Goal: Task Accomplishment & Management: Manage account settings

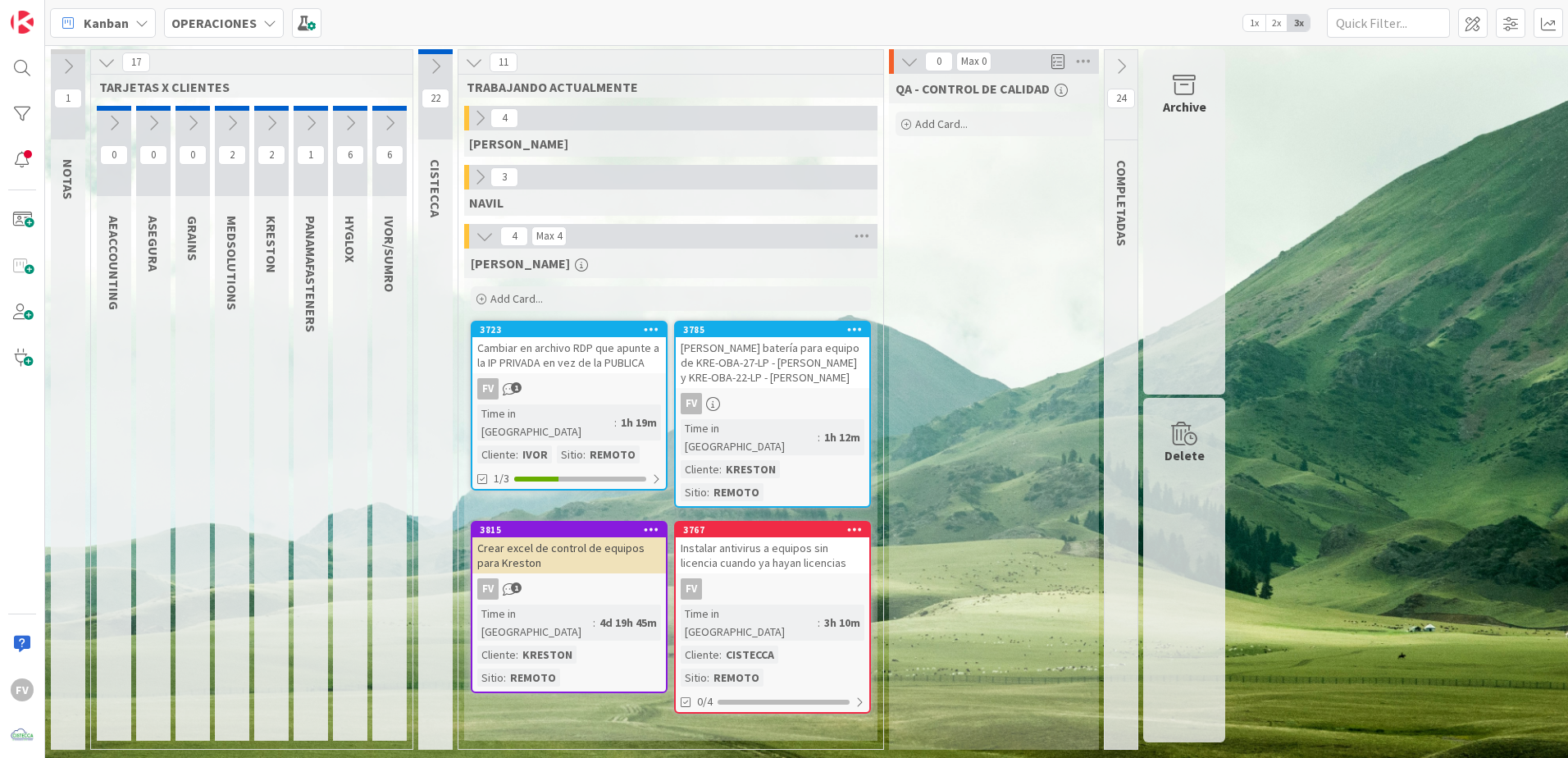
click at [1207, 169] on div "Archive" at bounding box center [1184, 222] width 82 height 345
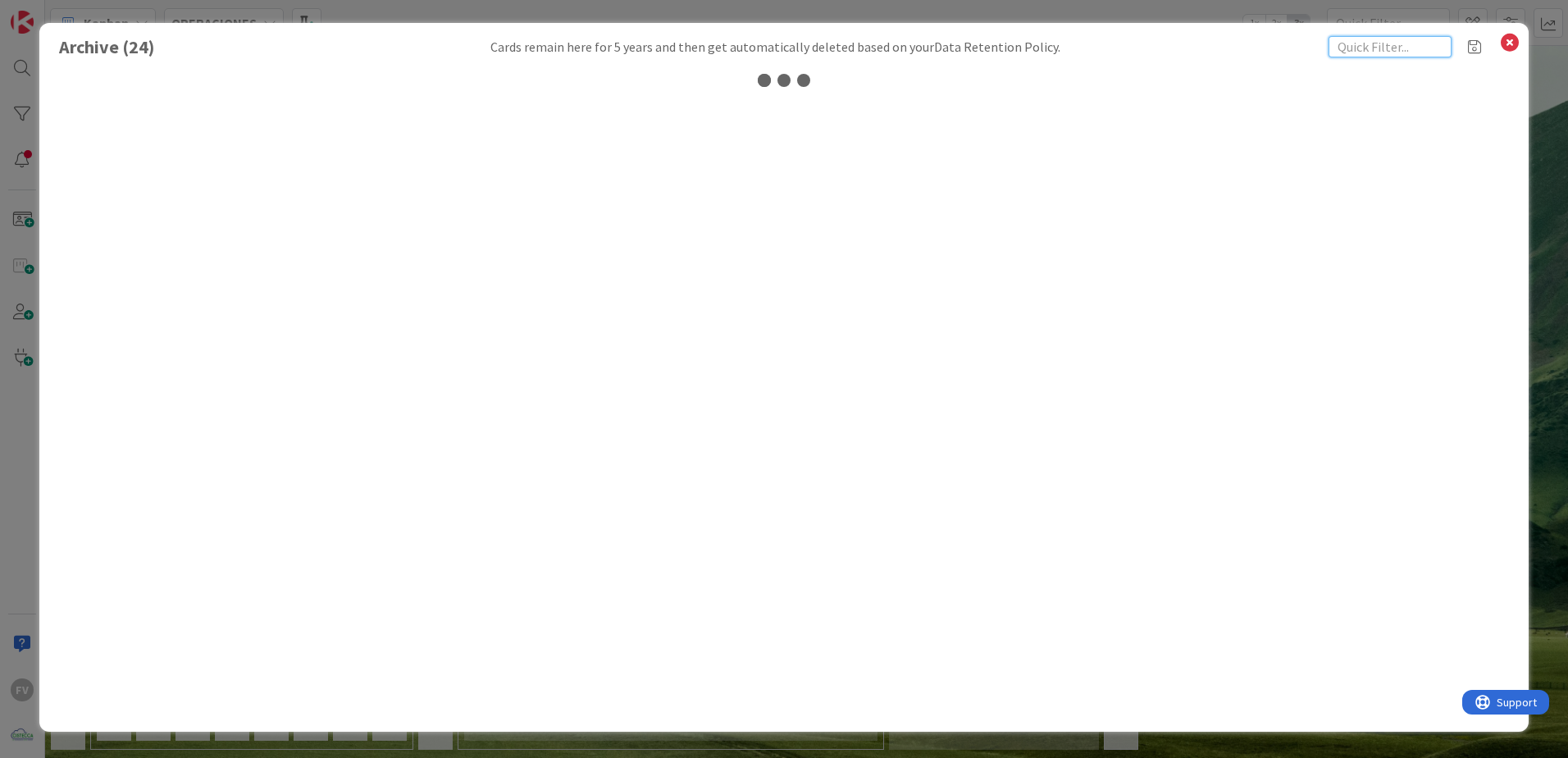
click at [1367, 50] on input "text" at bounding box center [1390, 47] width 123 height 21
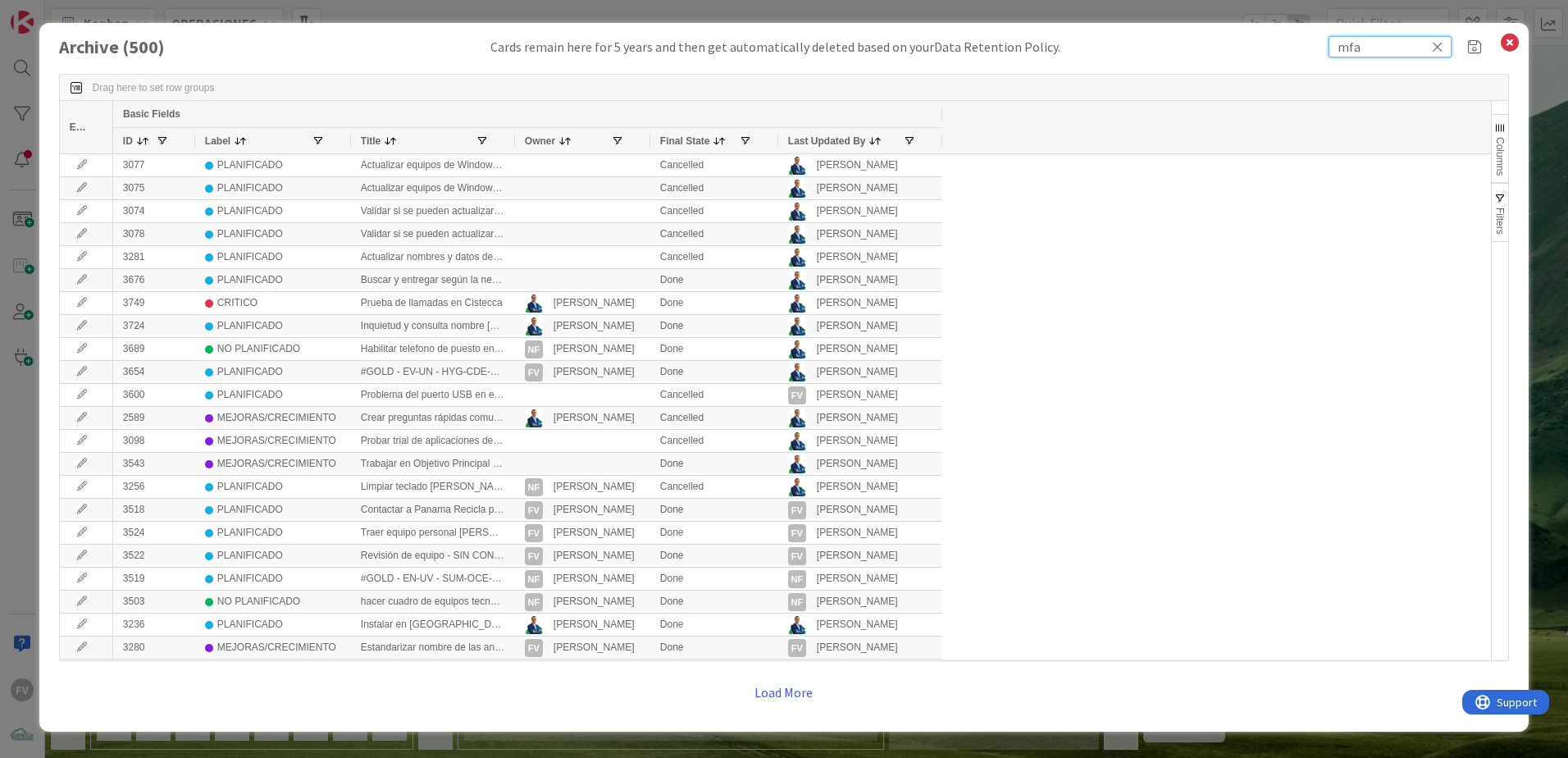
type input "mfa"
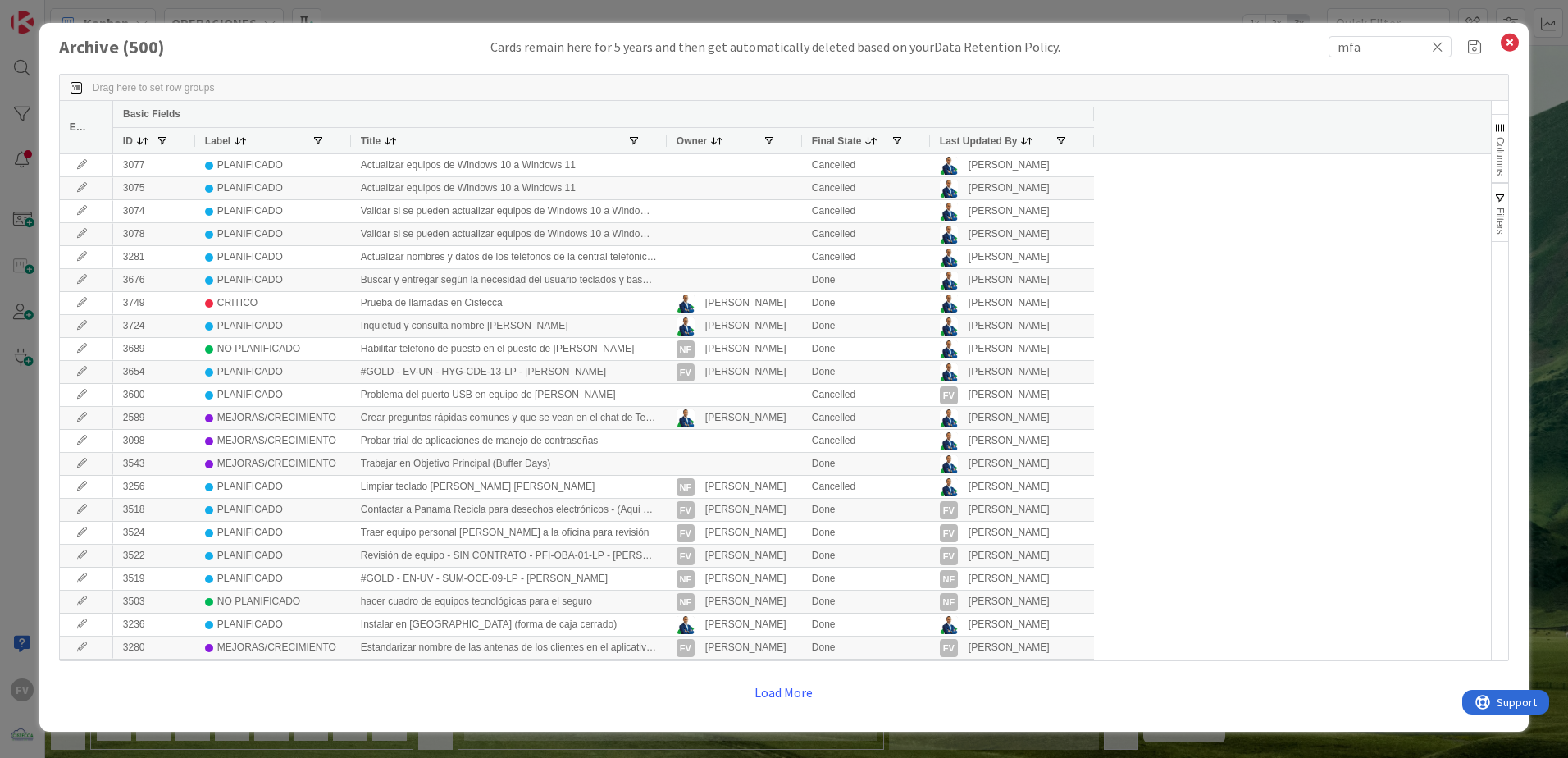
drag, startPoint x: 512, startPoint y: 140, endPoint x: 739, endPoint y: 156, distance: 227.6
click at [738, 156] on div "Edit Basic Fields ID Label Title Owner Final State Last Updated By 3077 PLANIFI…" at bounding box center [775, 380] width 1431 height 559
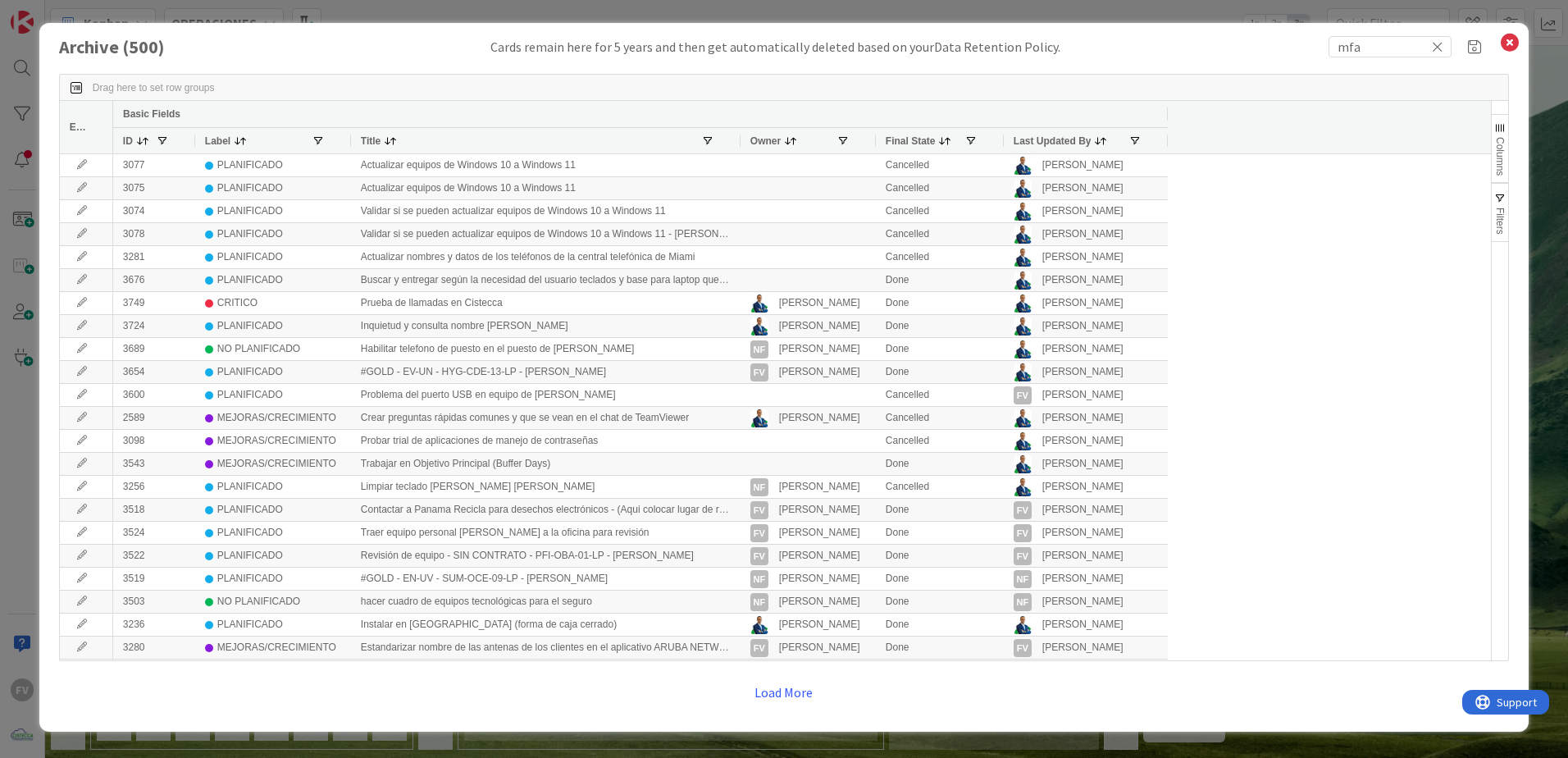
click at [1441, 47] on icon at bounding box center [1437, 47] width 11 height 15
click at [1386, 47] on input "text" at bounding box center [1390, 47] width 123 height 21
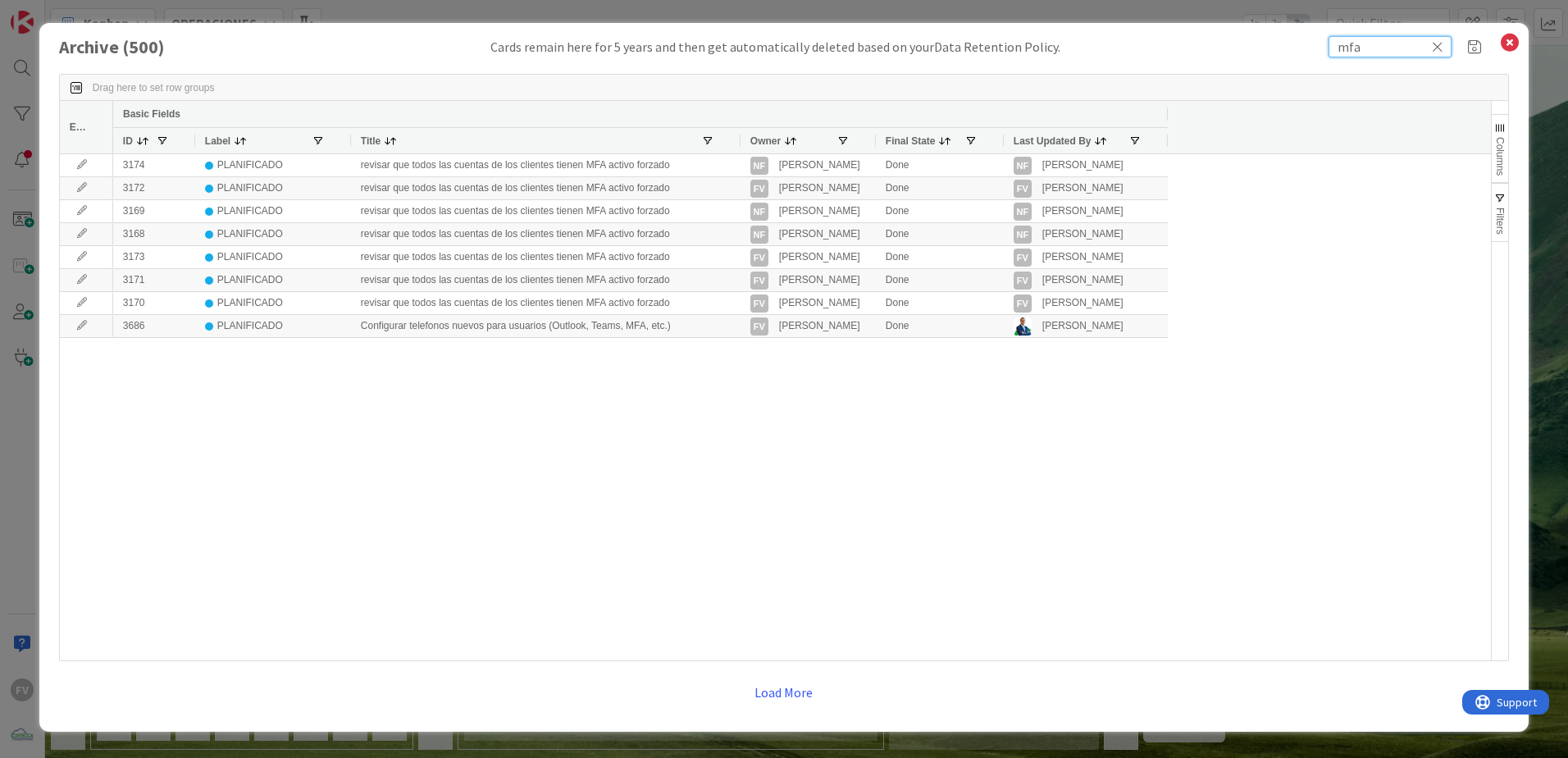
type input "mfa"
click at [1503, 201] on span "button" at bounding box center [1500, 198] width 13 height 13
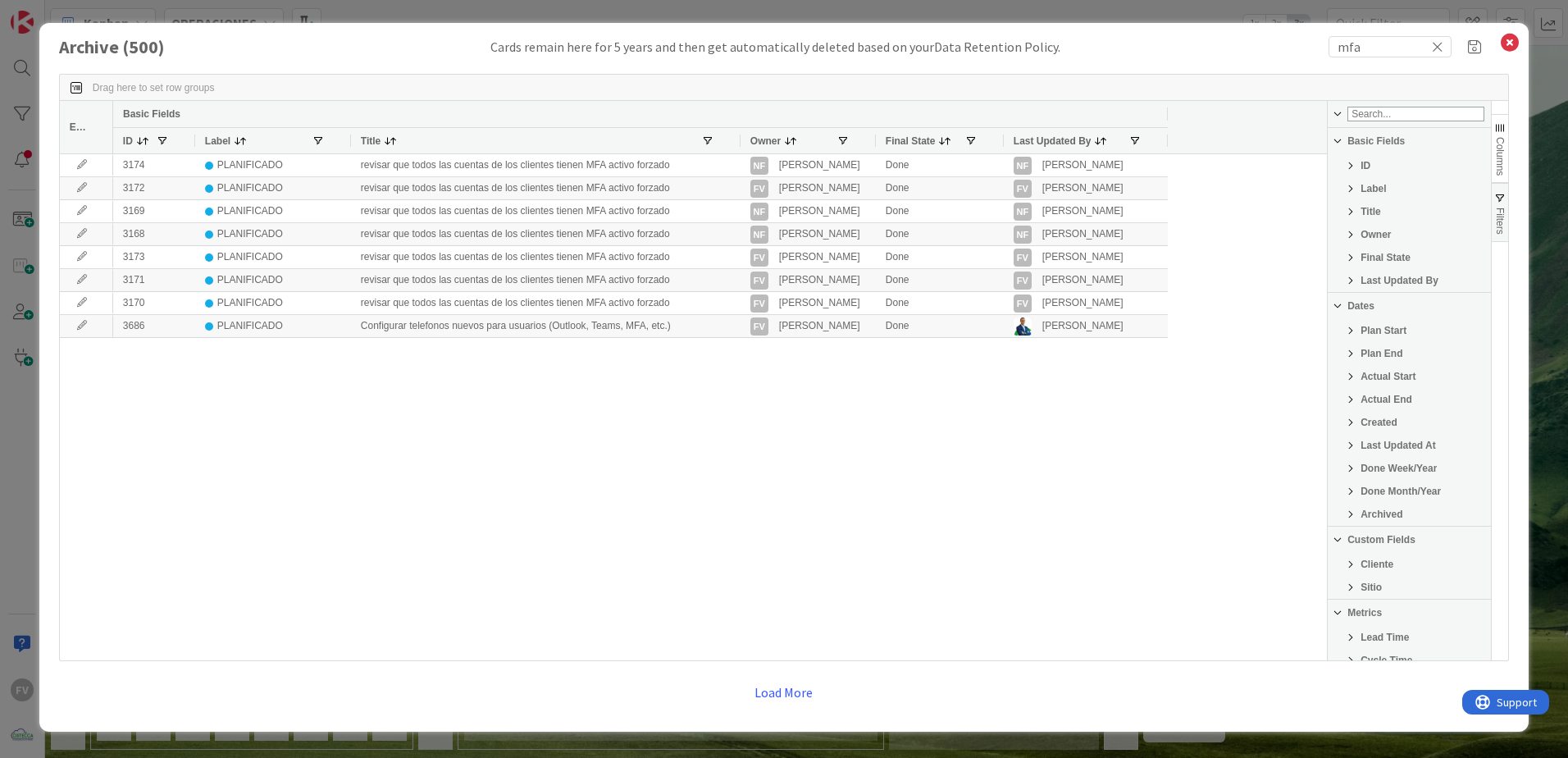
click at [1353, 563] on span "Filter List 25 Filters" at bounding box center [1350, 565] width 13 height 13
click at [1338, 498] on input "Filter List" at bounding box center [1339, 492] width 13 height 13
checkbox input "false"
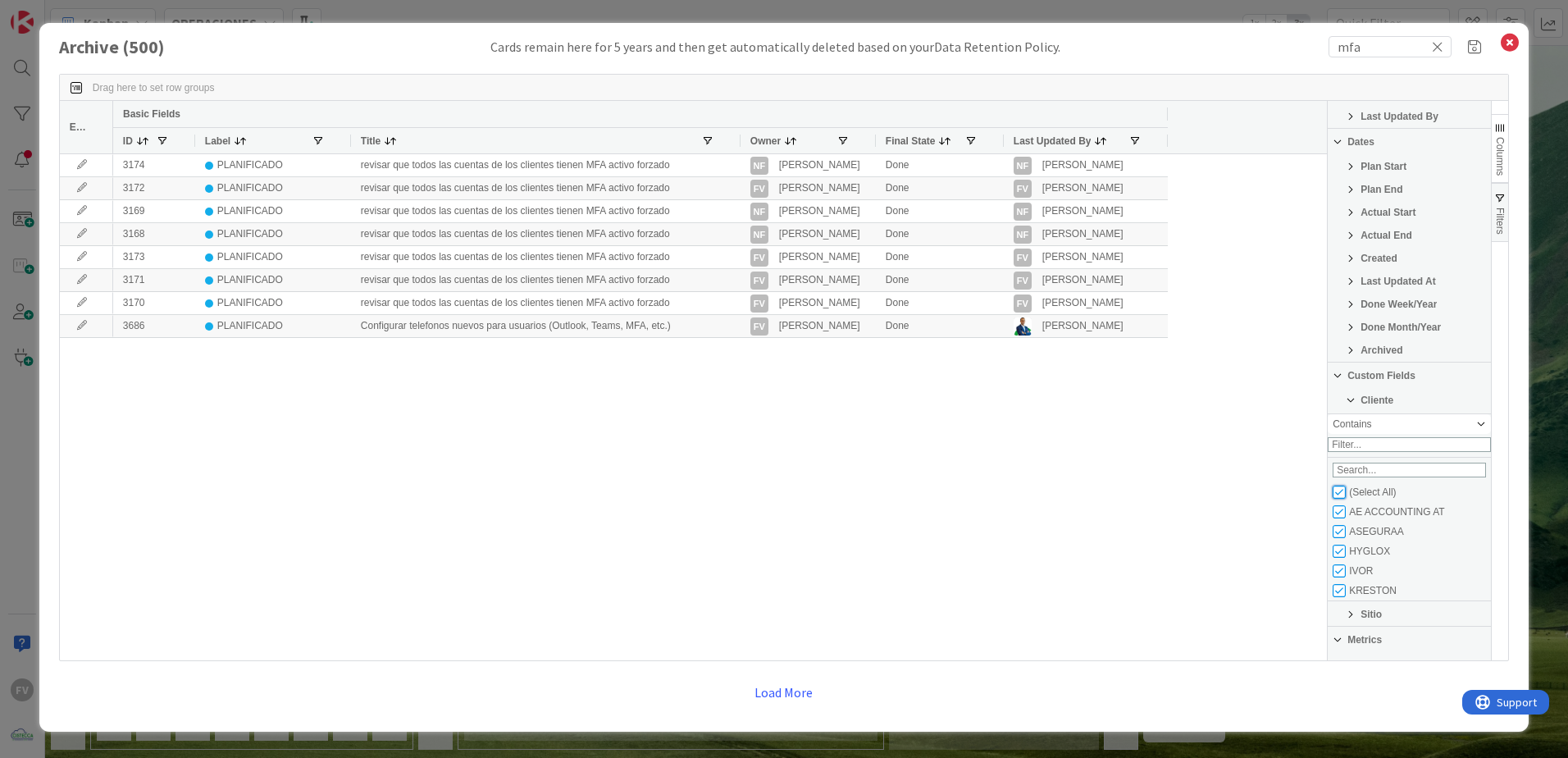
checkbox input "false"
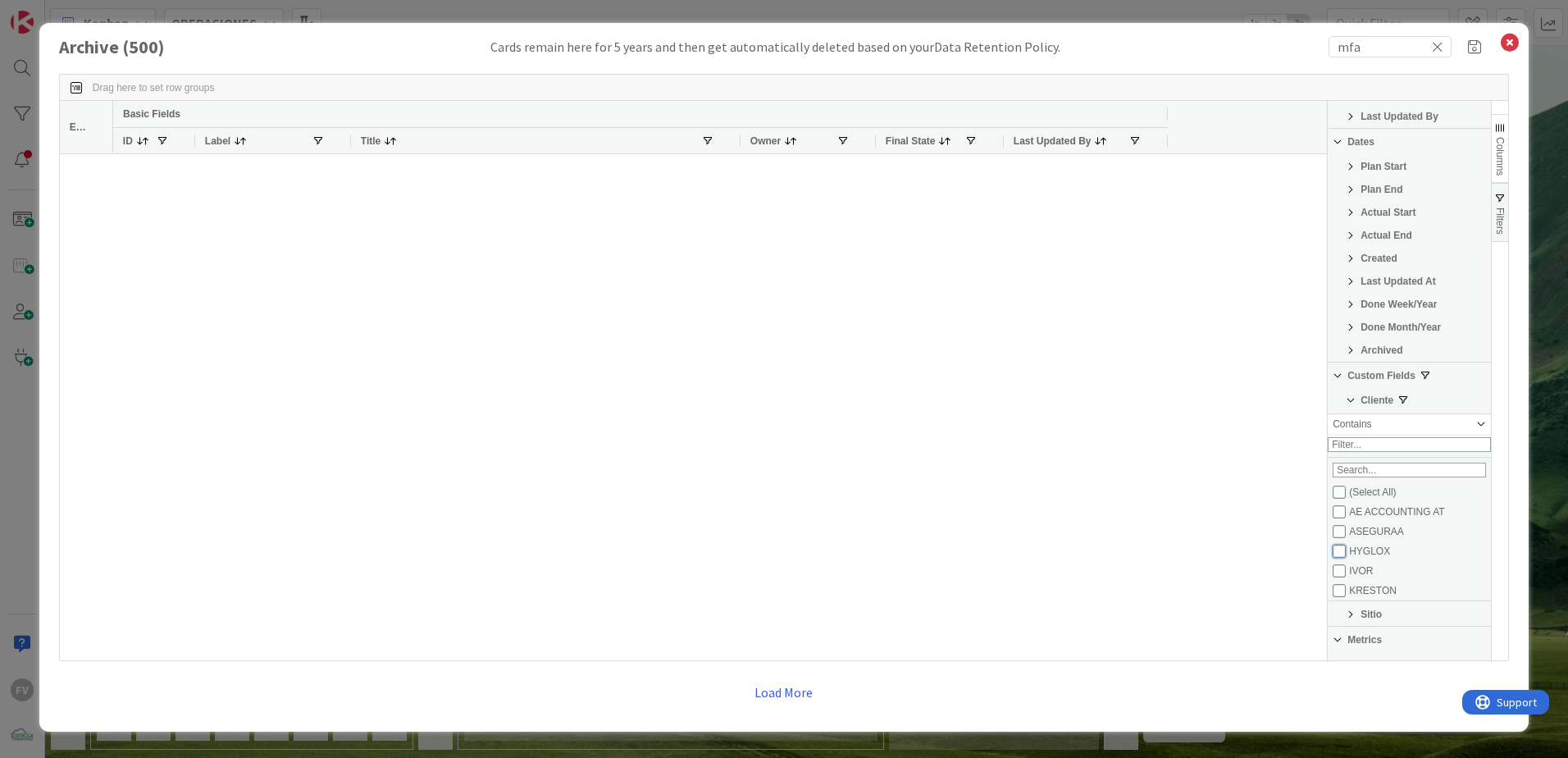
click at [1338, 555] on input "Filter List" at bounding box center [1339, 551] width 13 height 13
checkbox input "true"
checkbox input "false"
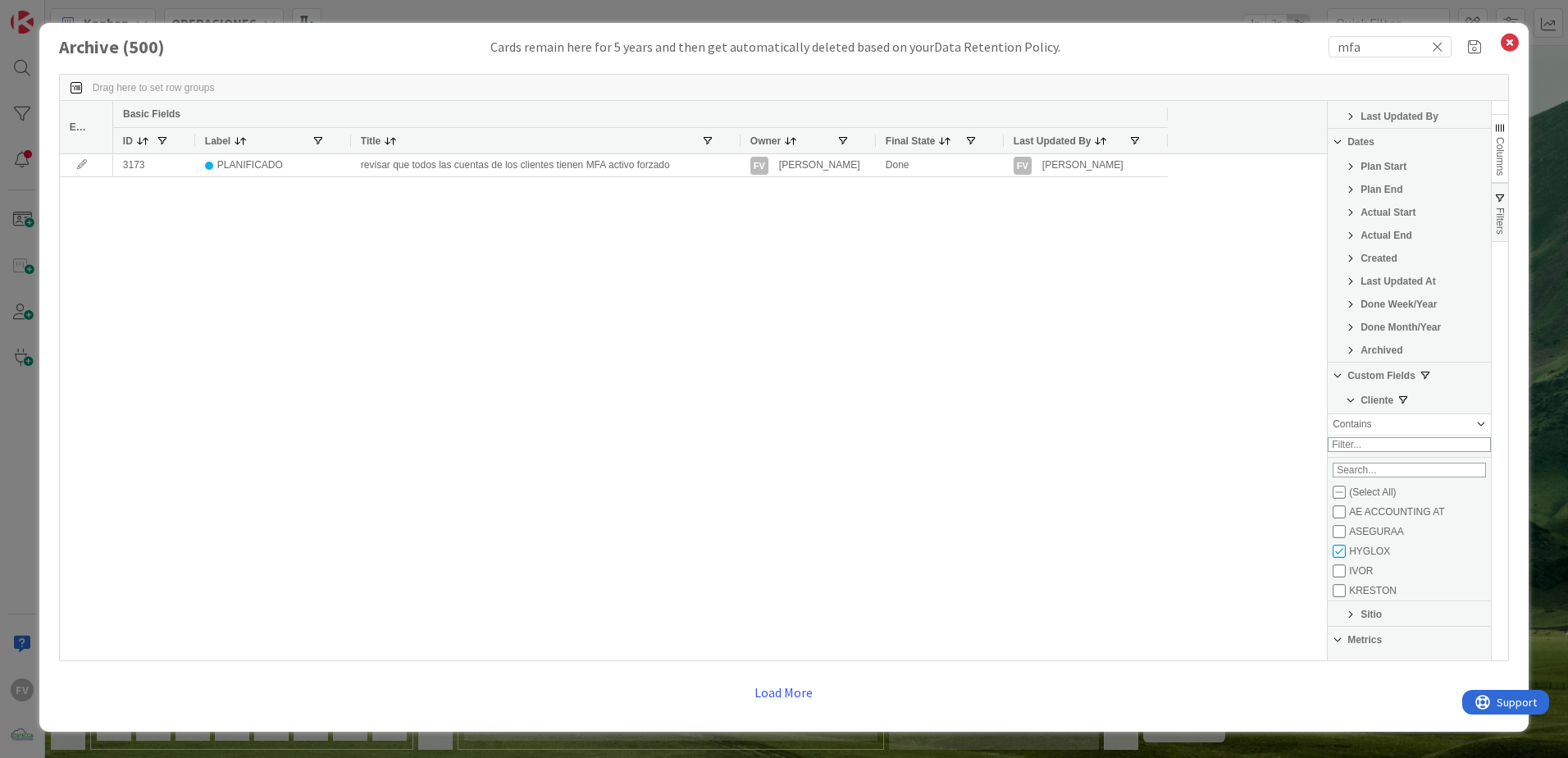
click at [430, 315] on div "3173 PLANIFICADO revisar que todos las cuentas de los clientes tienen MFA activ…" at bounding box center [720, 407] width 1214 height 506
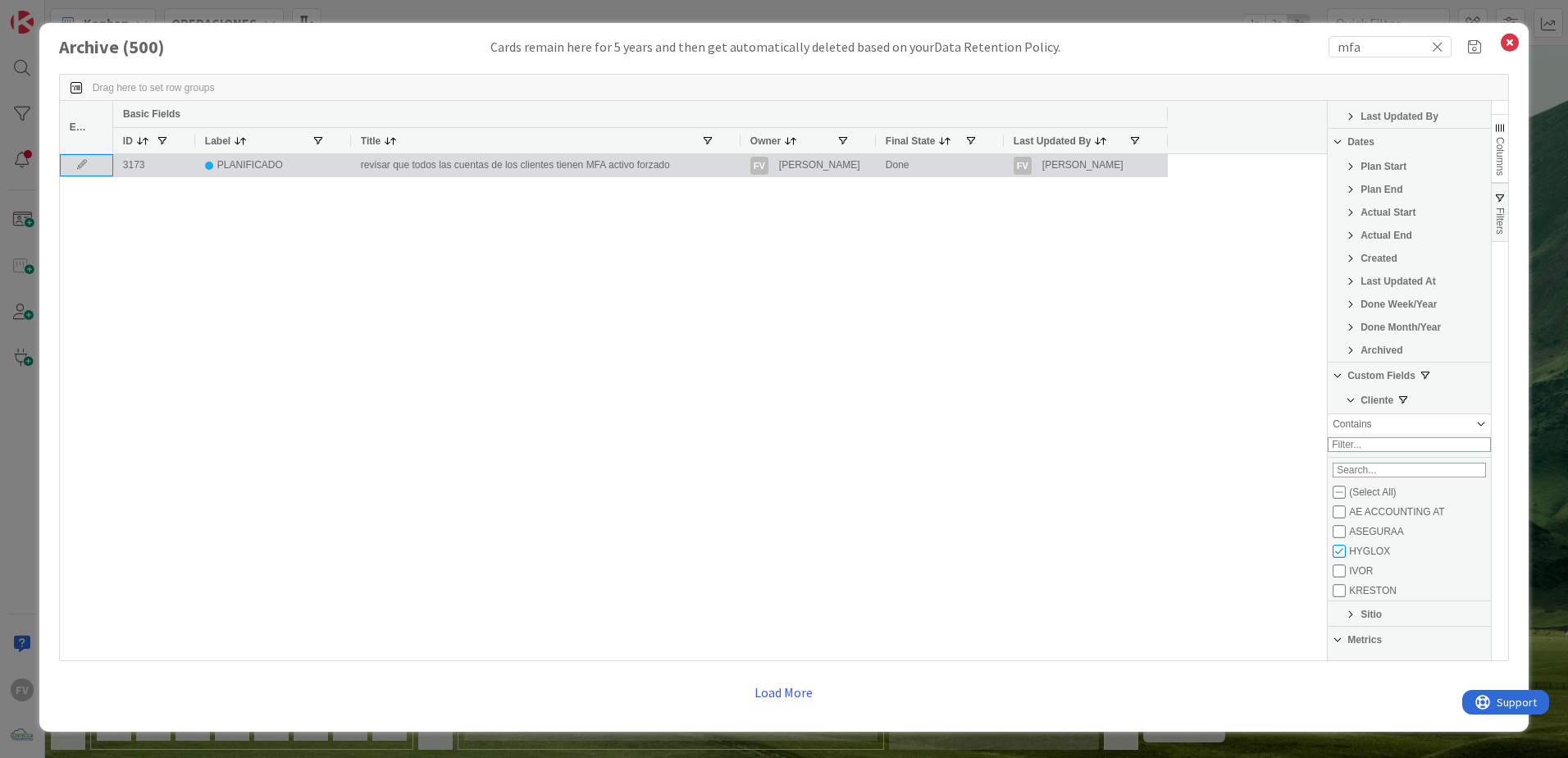
click at [79, 159] on div at bounding box center [86, 165] width 53 height 22
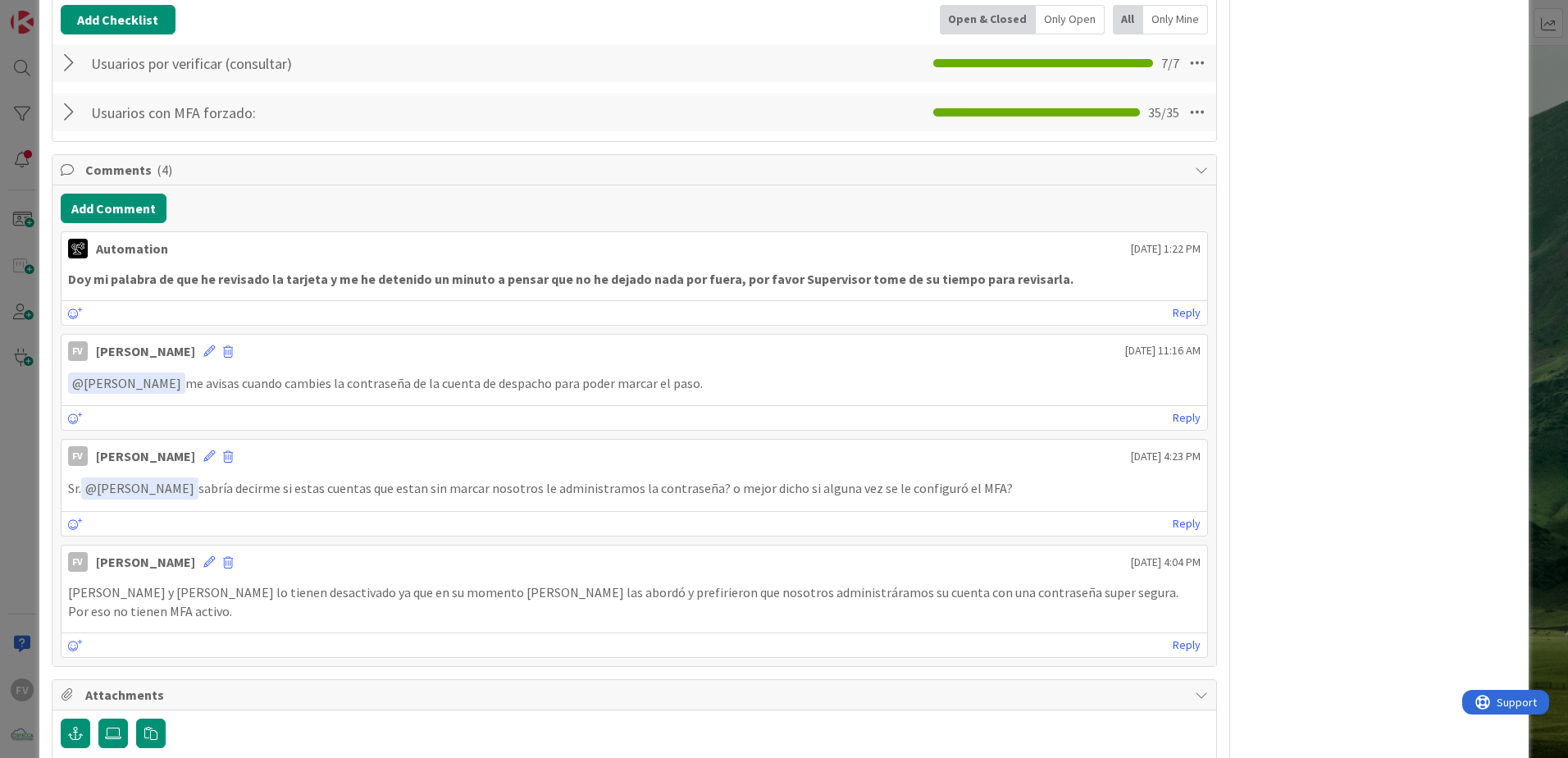
scroll to position [380, 0]
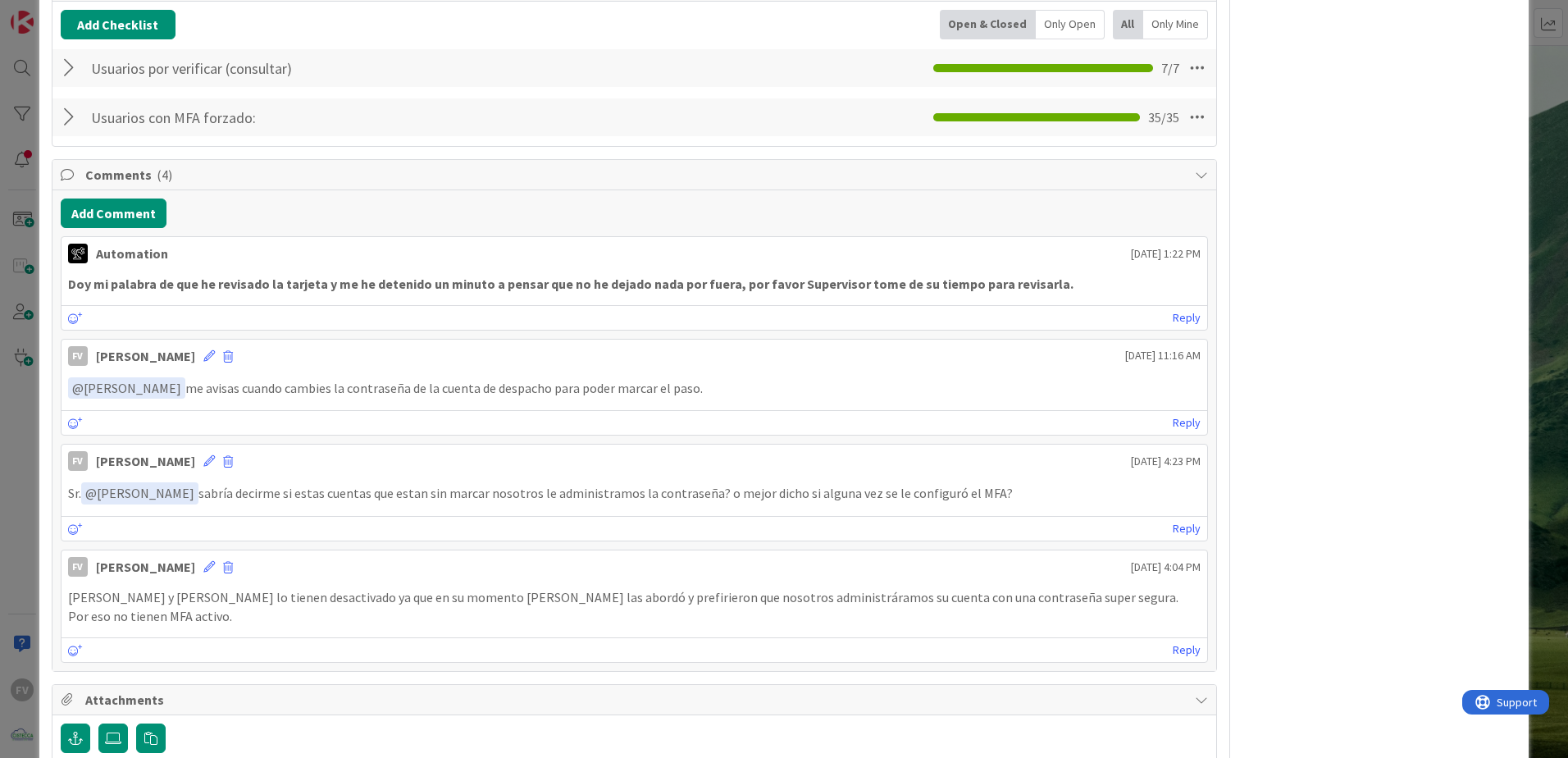
click at [64, 111] on div at bounding box center [71, 118] width 21 height 30
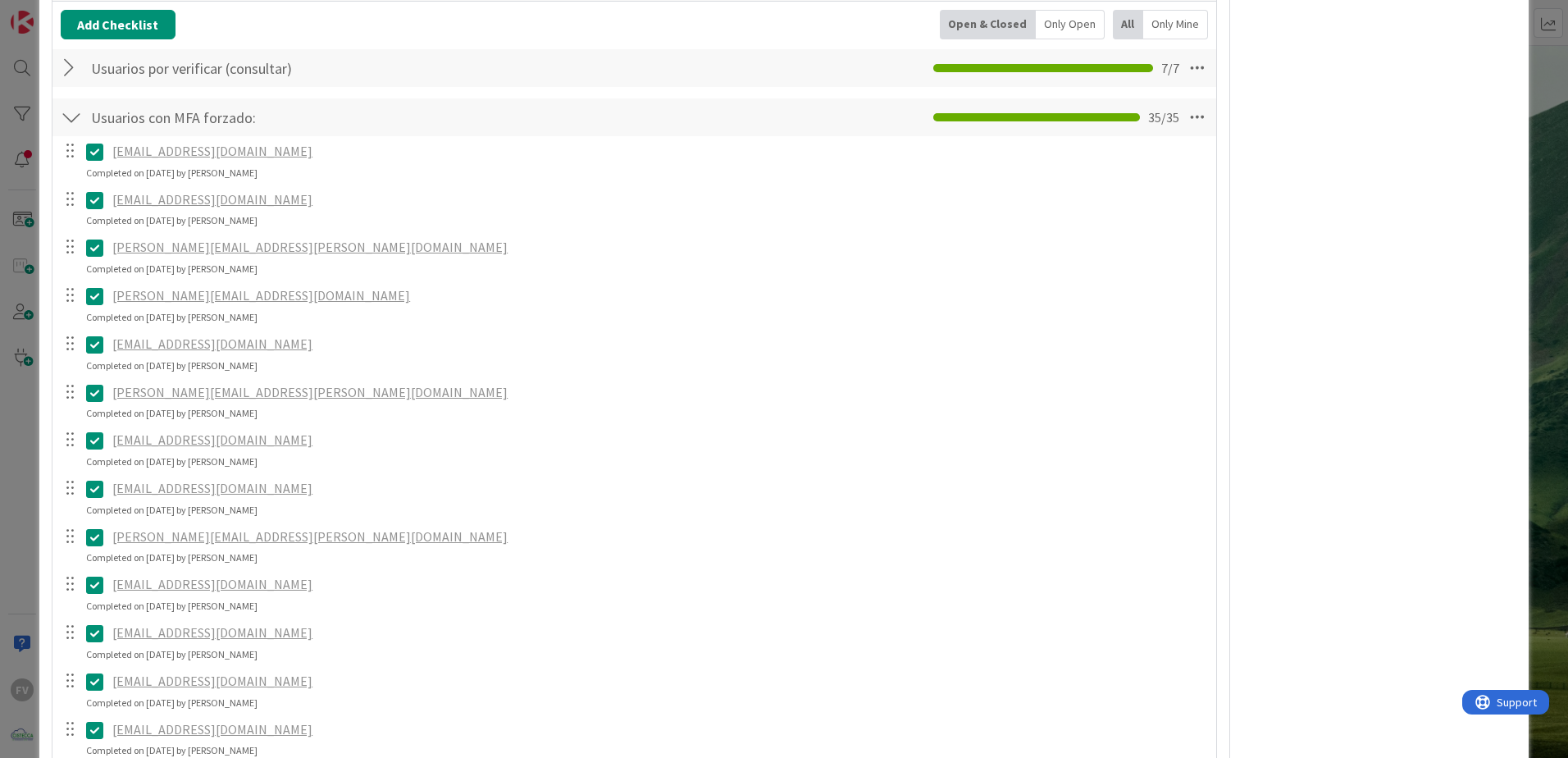
click at [1541, 147] on div "ID 3173 OPERACIONES Archive Title 71 / 128 revisar que todos las cuentas de los…" at bounding box center [784, 379] width 1568 height 758
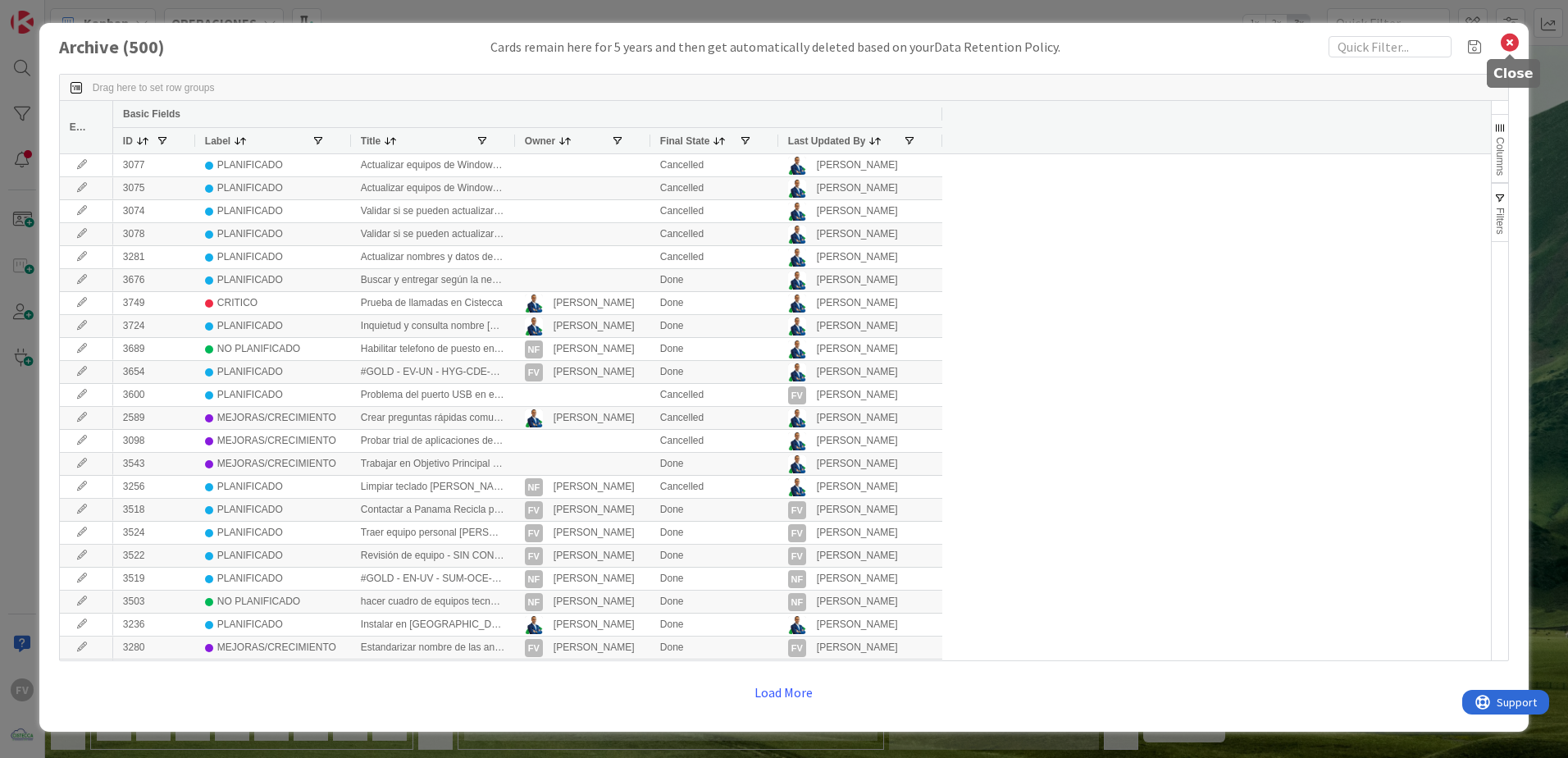
click at [1515, 40] on icon at bounding box center [1509, 42] width 21 height 23
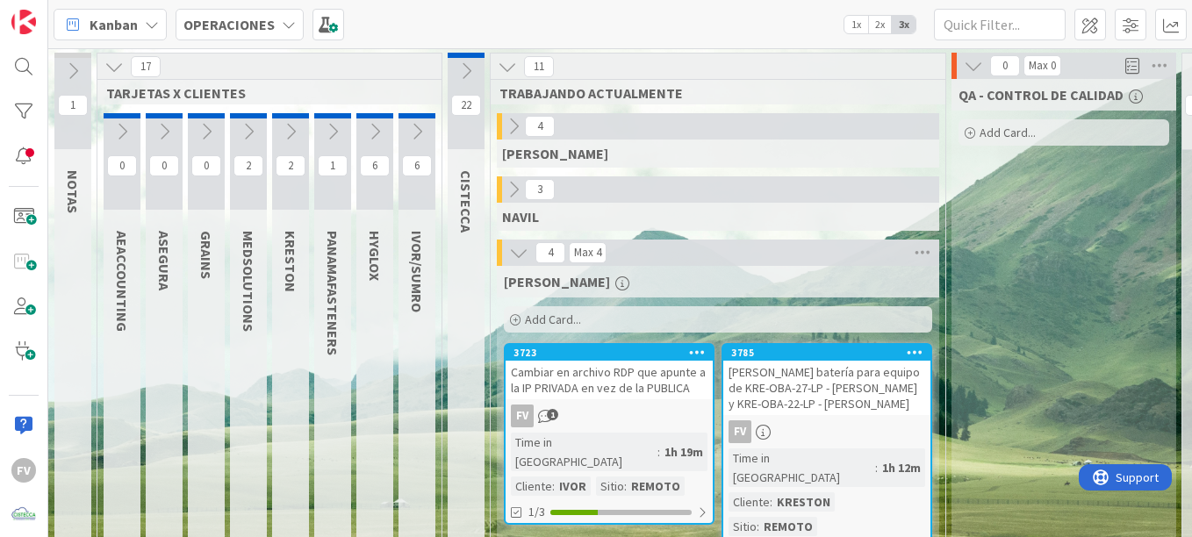
click at [1006, 399] on div "QA - CONTROL DE CALIDAD Add Card..." at bounding box center [1063, 436] width 225 height 715
